Goal: Transaction & Acquisition: Purchase product/service

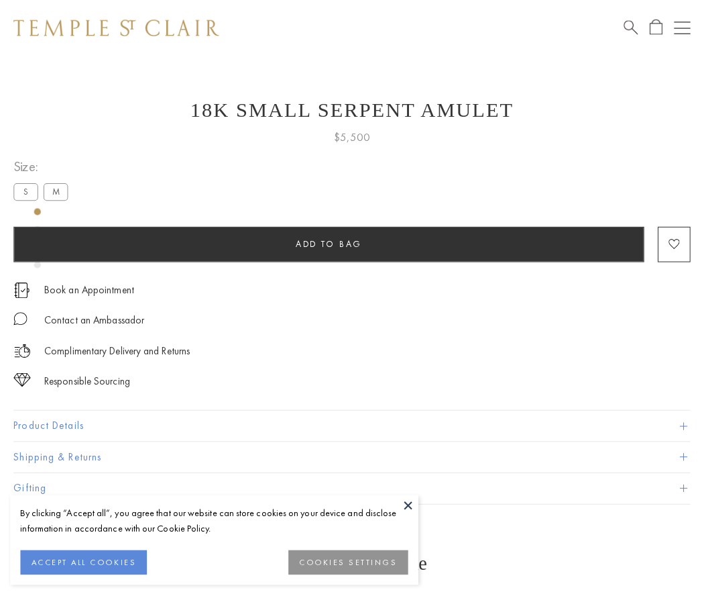
scroll to position [54, 0]
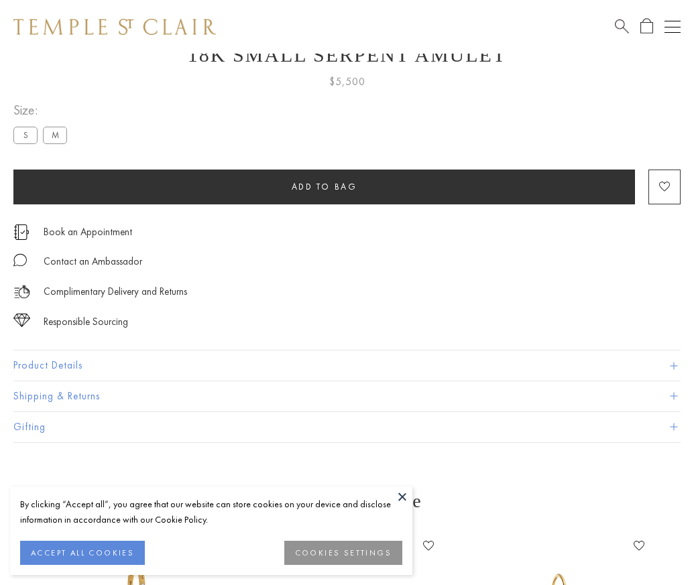
click at [324, 186] on span "Add to bag" at bounding box center [325, 186] width 66 height 11
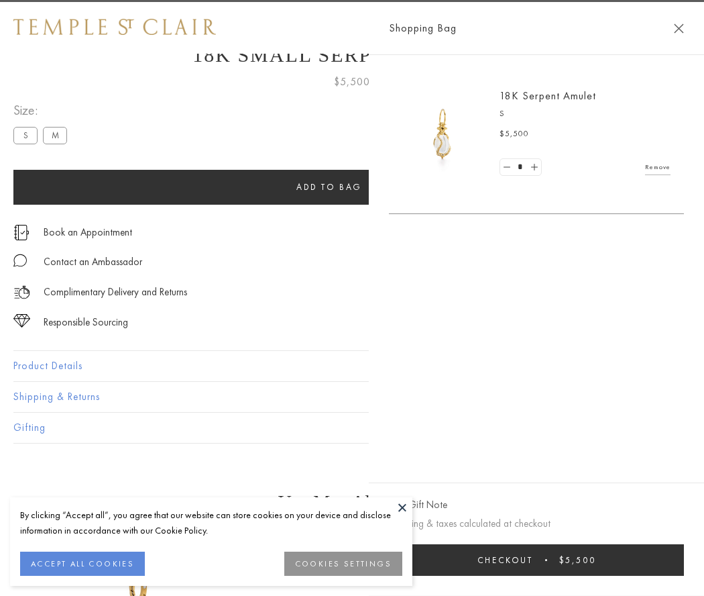
click at [671, 559] on button "Checkout $5,500" at bounding box center [536, 560] width 295 height 32
